Goal: Task Accomplishment & Management: Manage account settings

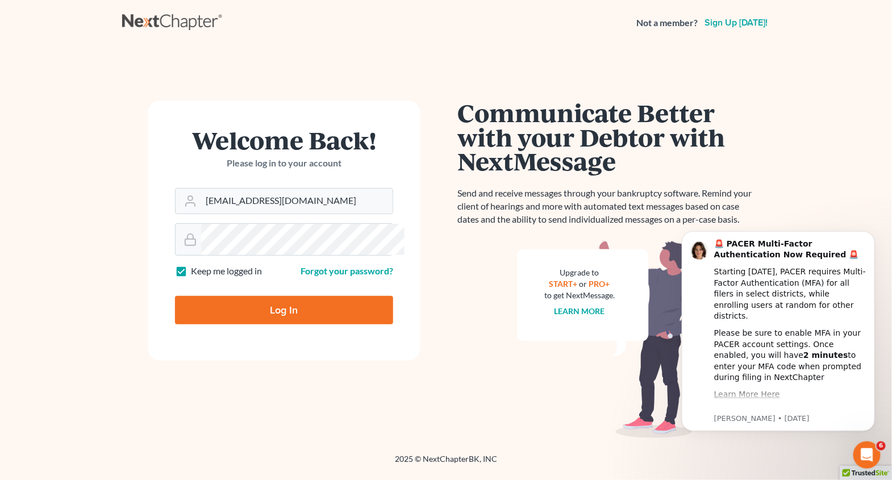
click at [308, 325] on input "Log In" at bounding box center [284, 310] width 218 height 28
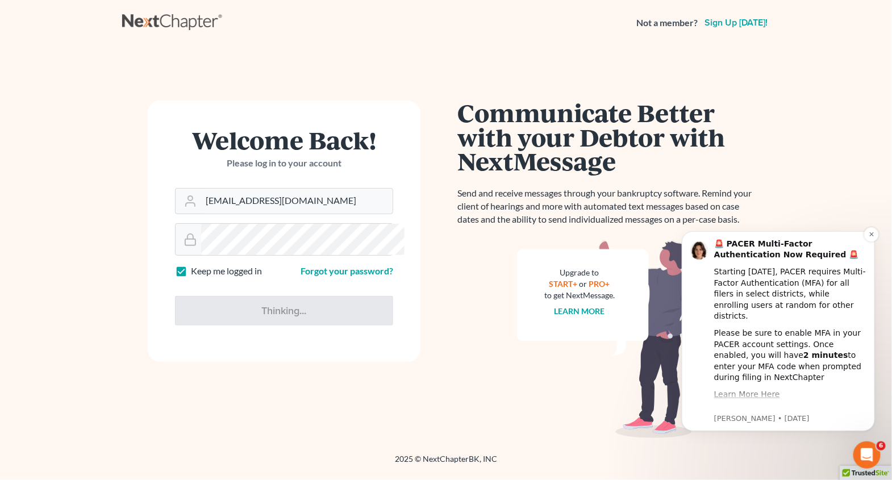
type input "Thinking..."
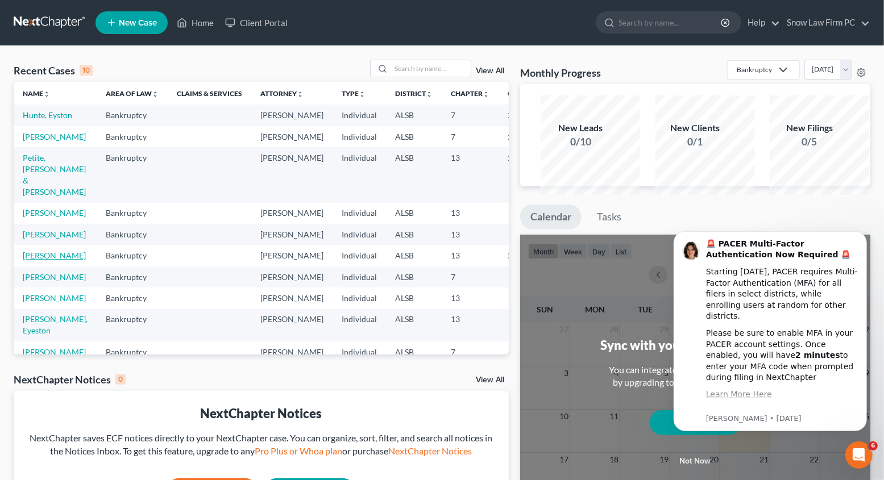
click at [44, 260] on link "[PERSON_NAME]" at bounding box center [54, 256] width 63 height 10
select select "6"
select select "5"
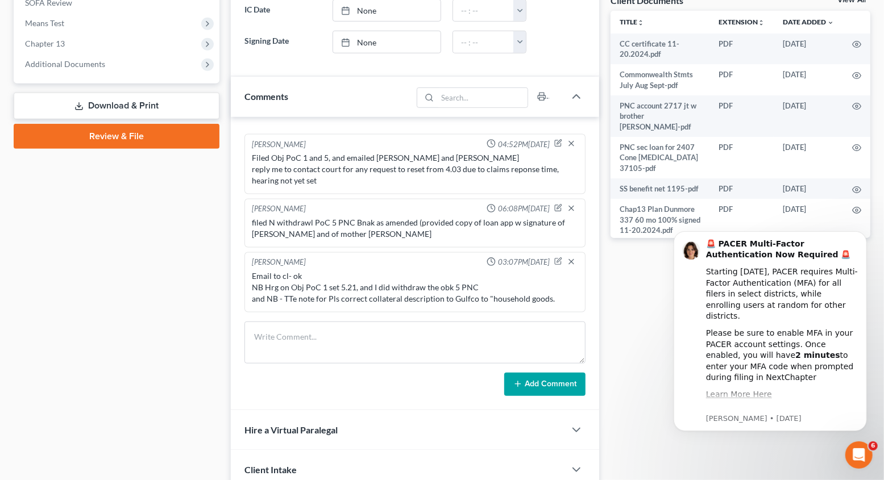
scroll to position [625, 0]
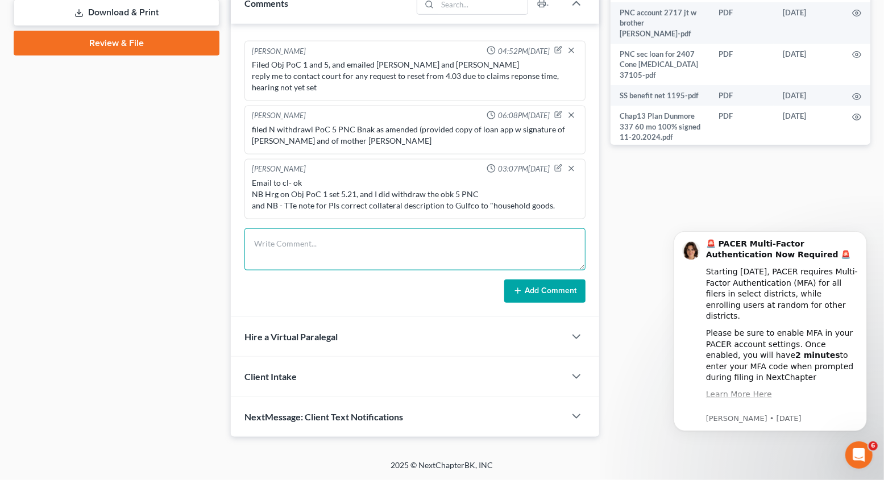
click at [281, 271] on textarea at bounding box center [414, 250] width 341 height 42
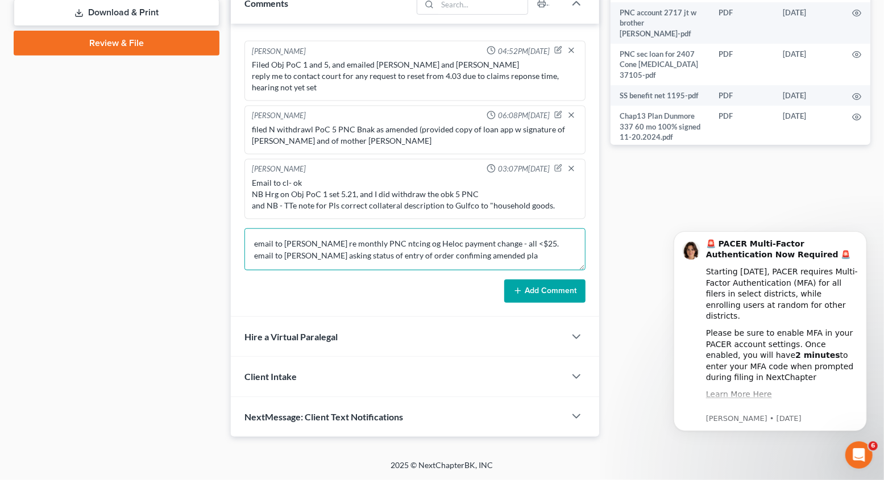
scroll to position [18, 0]
click at [485, 271] on textarea "email to [PERSON_NAME] re monthly PNC ntcing og Heloc payment change - all <$25…" at bounding box center [414, 250] width 341 height 42
click at [298, 271] on textarea "email to [PERSON_NAME] re monthly PNC ntcing og Heloc payment change - all <$25…" at bounding box center [414, 250] width 341 height 42
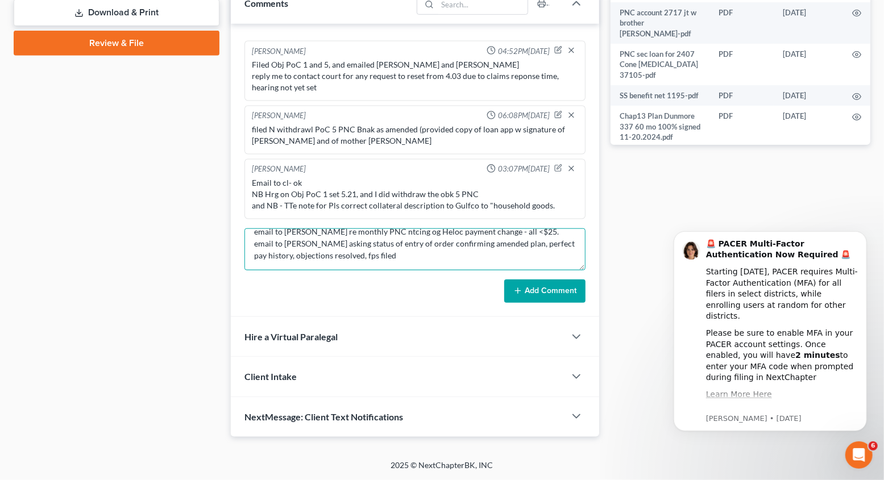
type textarea "email to [PERSON_NAME] re monthly PNC ntcing og Heloc payment change - all <$25…"
click at [545, 304] on button "Add Comment" at bounding box center [544, 292] width 81 height 24
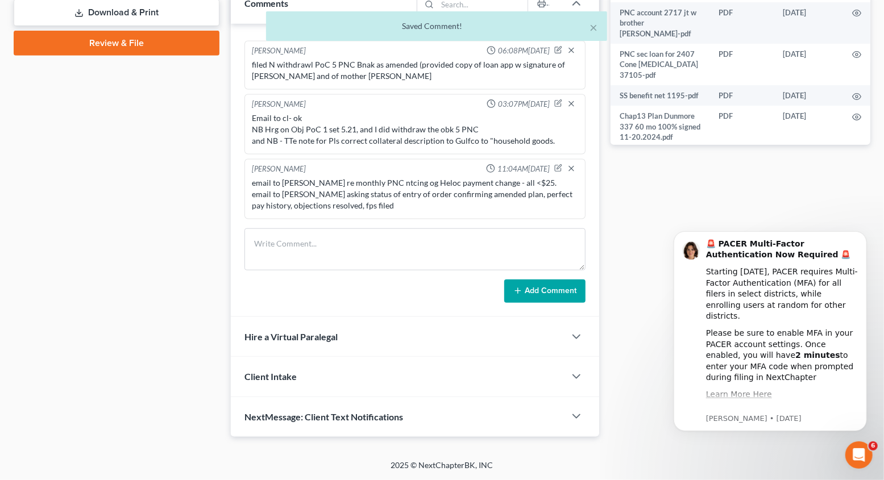
scroll to position [1738, 0]
